Goal: Task Accomplishment & Management: Complete application form

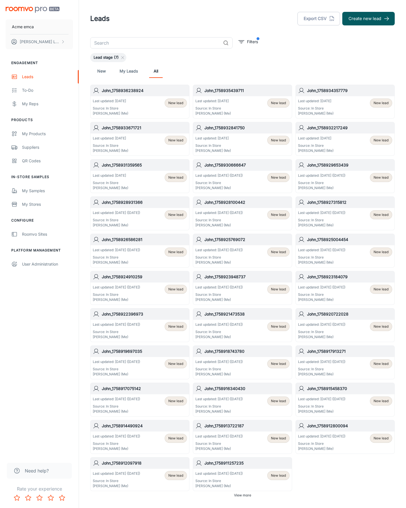
click at [369, 19] on button "Create new lead" at bounding box center [369, 19] width 52 height 14
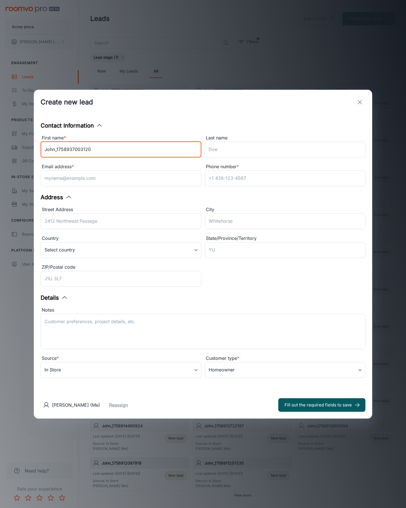
type input "John_1758937003120"
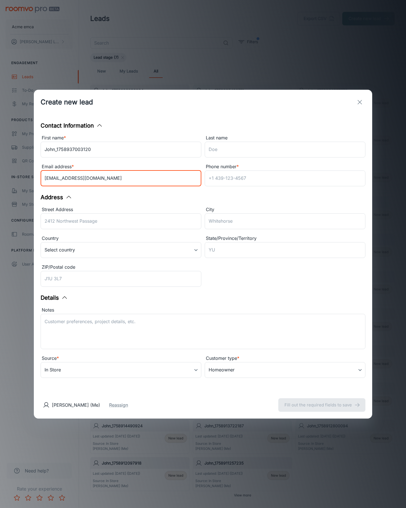
type input "[EMAIL_ADDRESS][DOMAIN_NAME]"
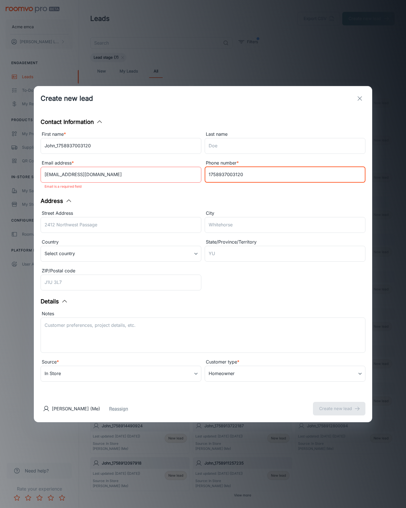
type input "1758937003120"
click at [339, 405] on button "Create new lead" at bounding box center [339, 409] width 52 height 14
